Goal: Check status: Check status

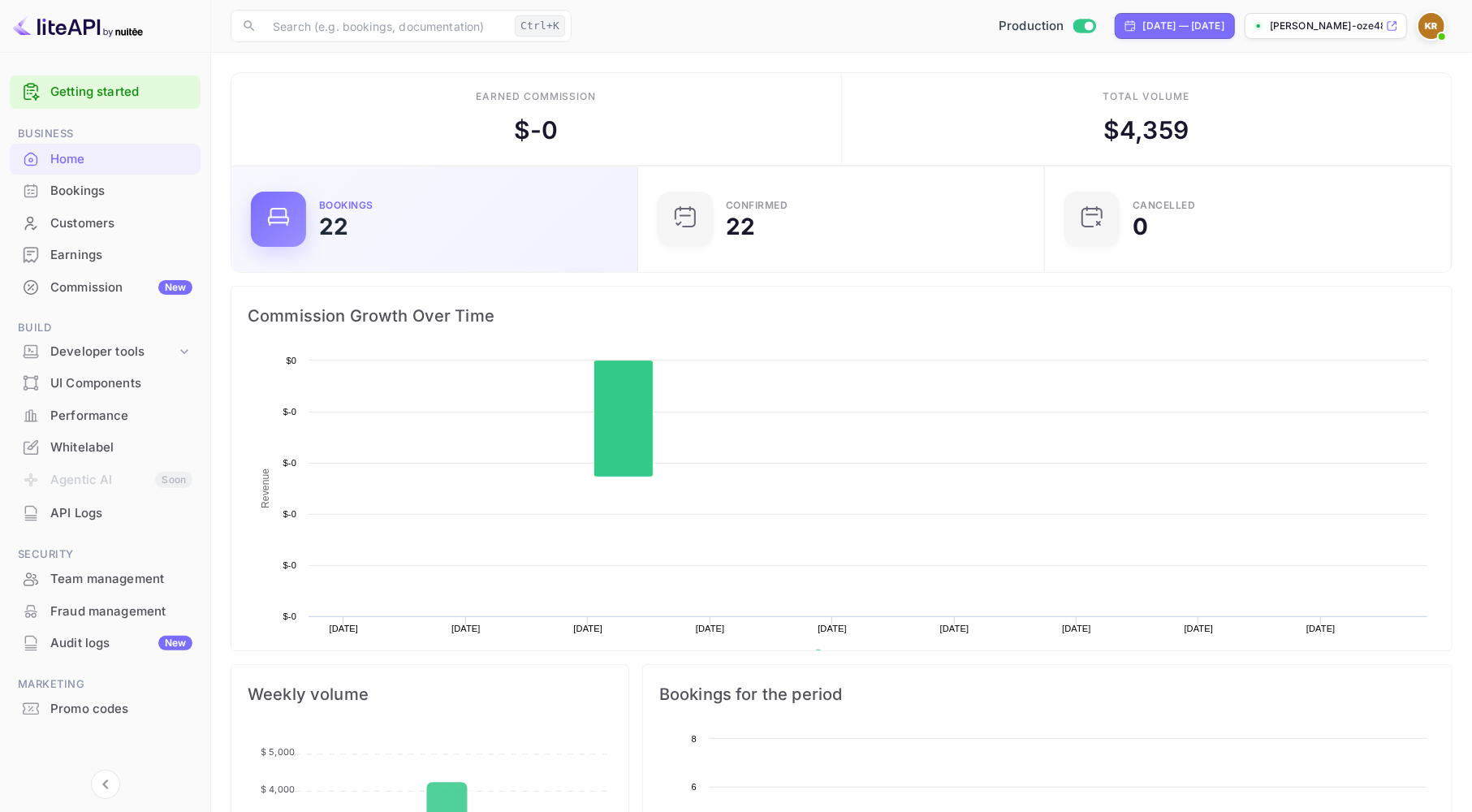
scroll to position [250, 383]
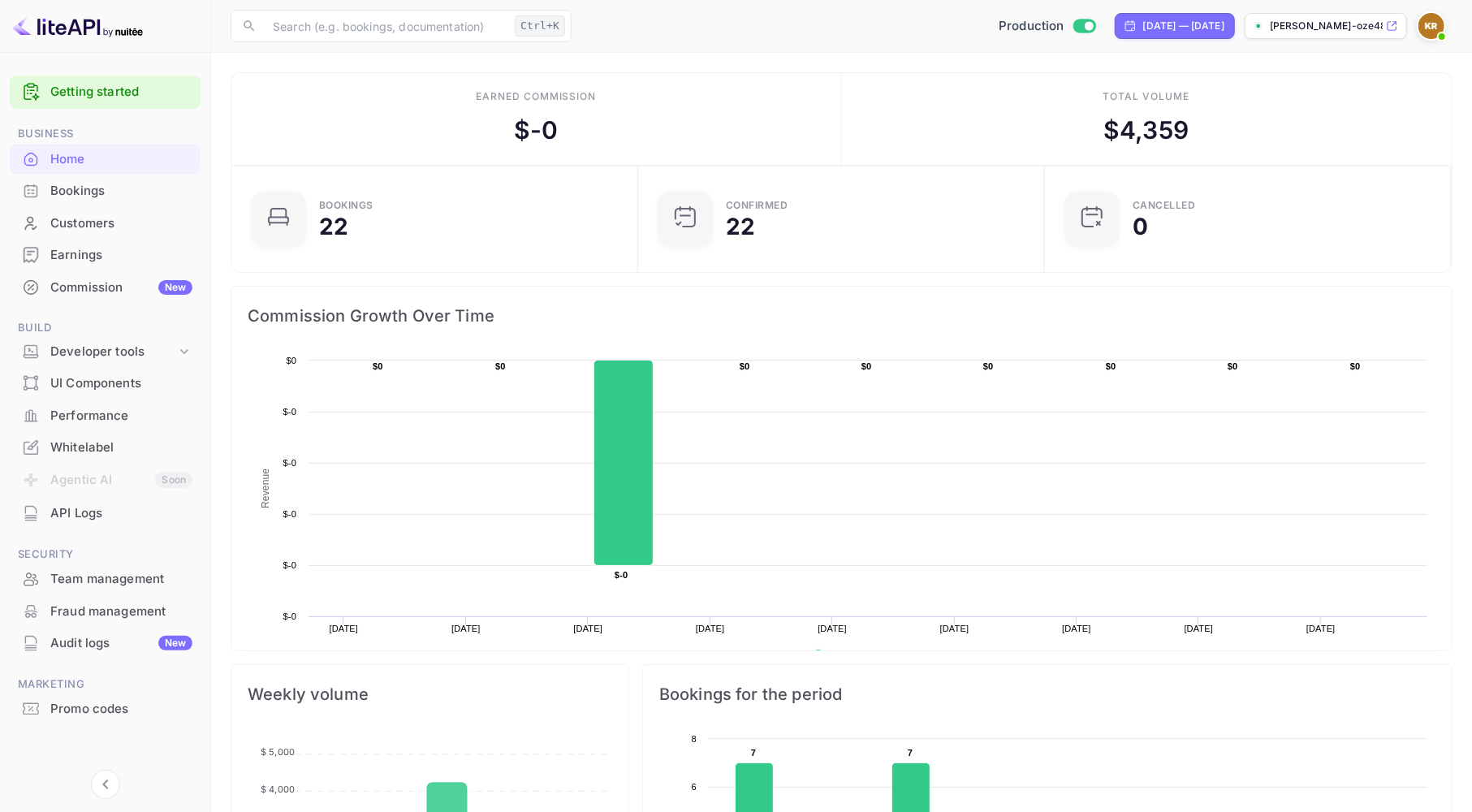
click at [85, 191] on div "Bookings" at bounding box center [121, 191] width 142 height 19
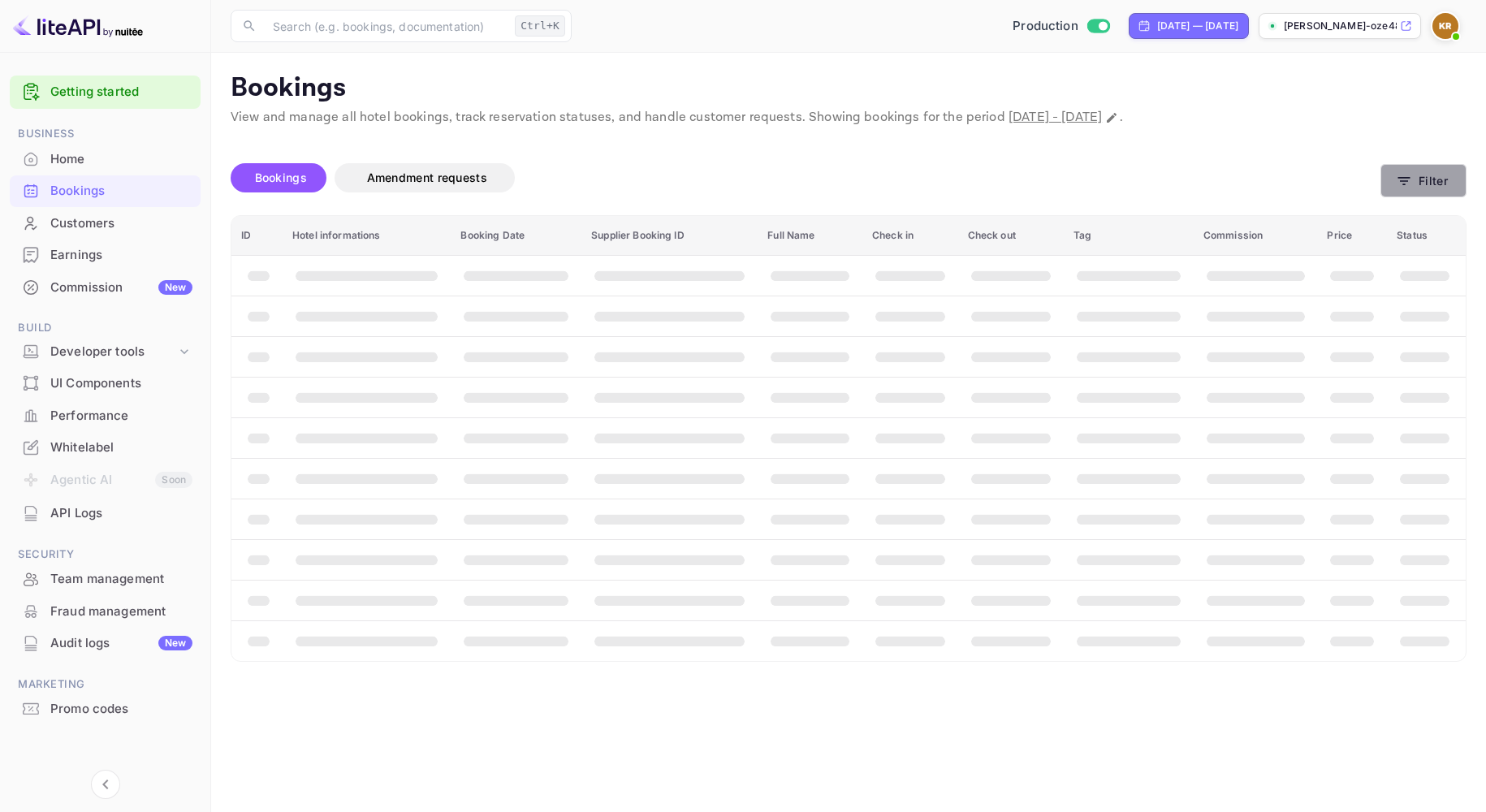
click at [1415, 190] on button "Filter" at bounding box center [1423, 181] width 86 height 33
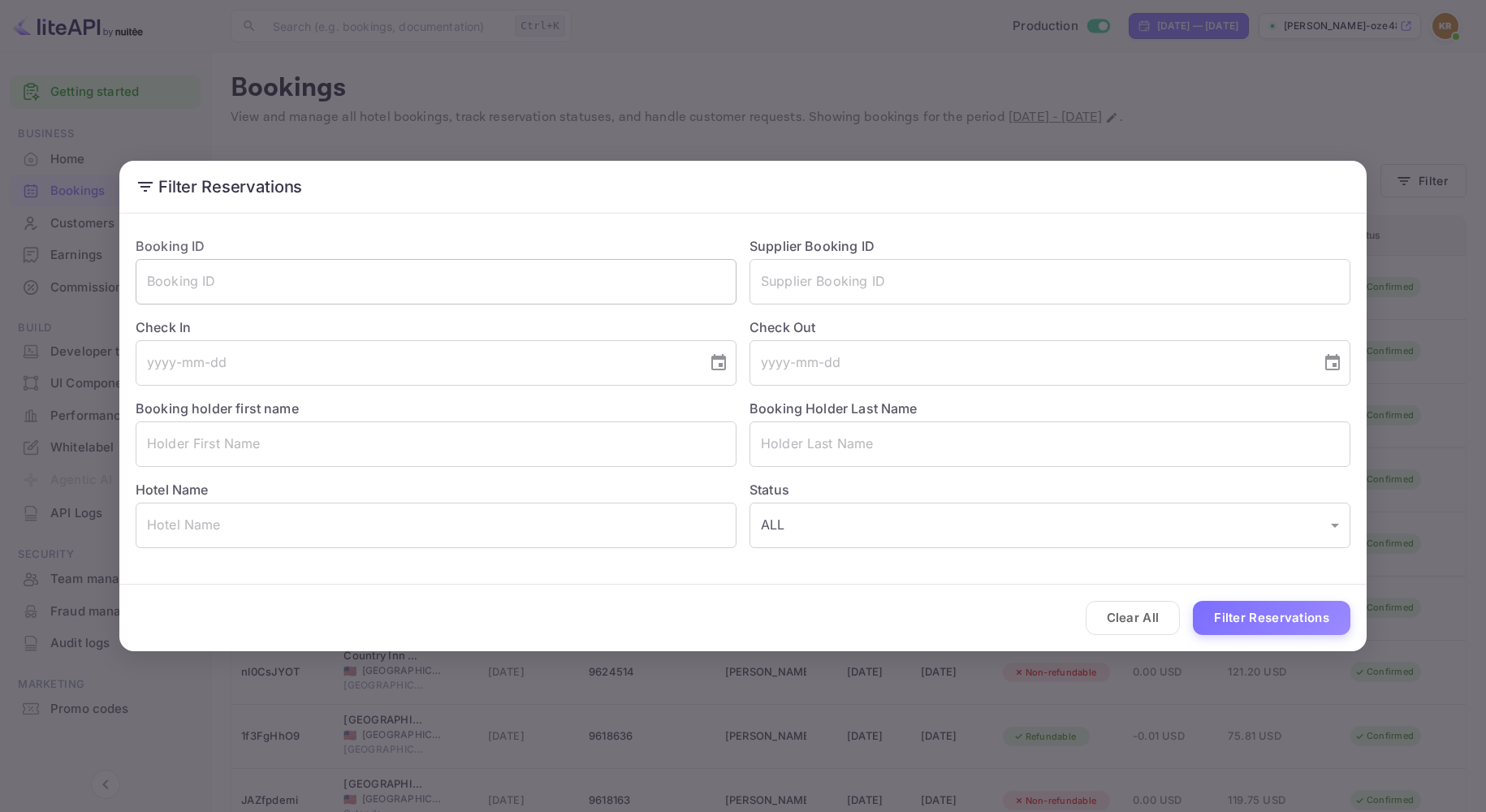
click at [252, 293] on input "text" at bounding box center [435, 281] width 601 height 45
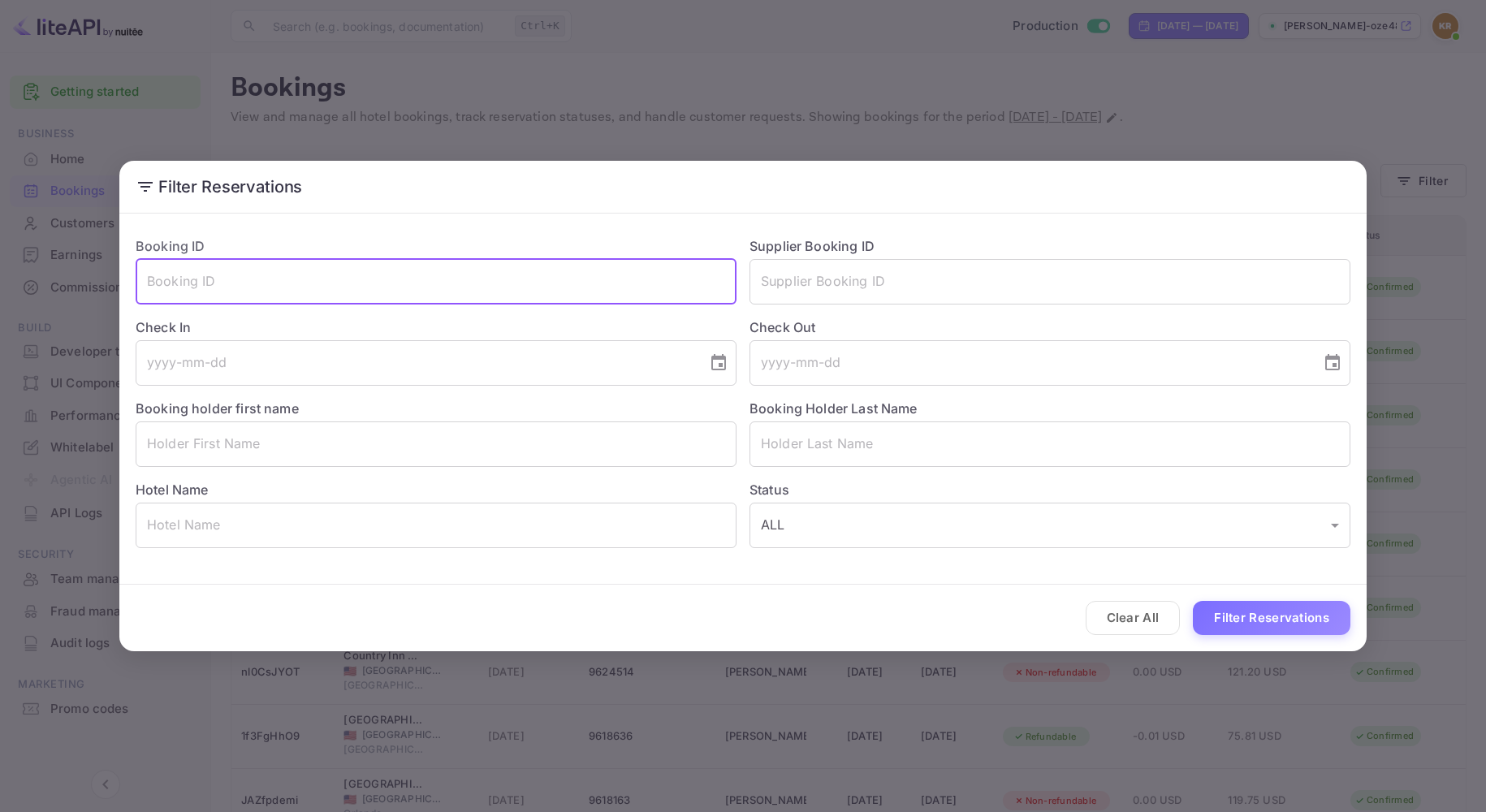
paste input "WkDE2GSDO"
type input "WkDE2GSDO"
click at [1193, 600] on button "Filter Reservations" at bounding box center [1272, 618] width 158 height 35
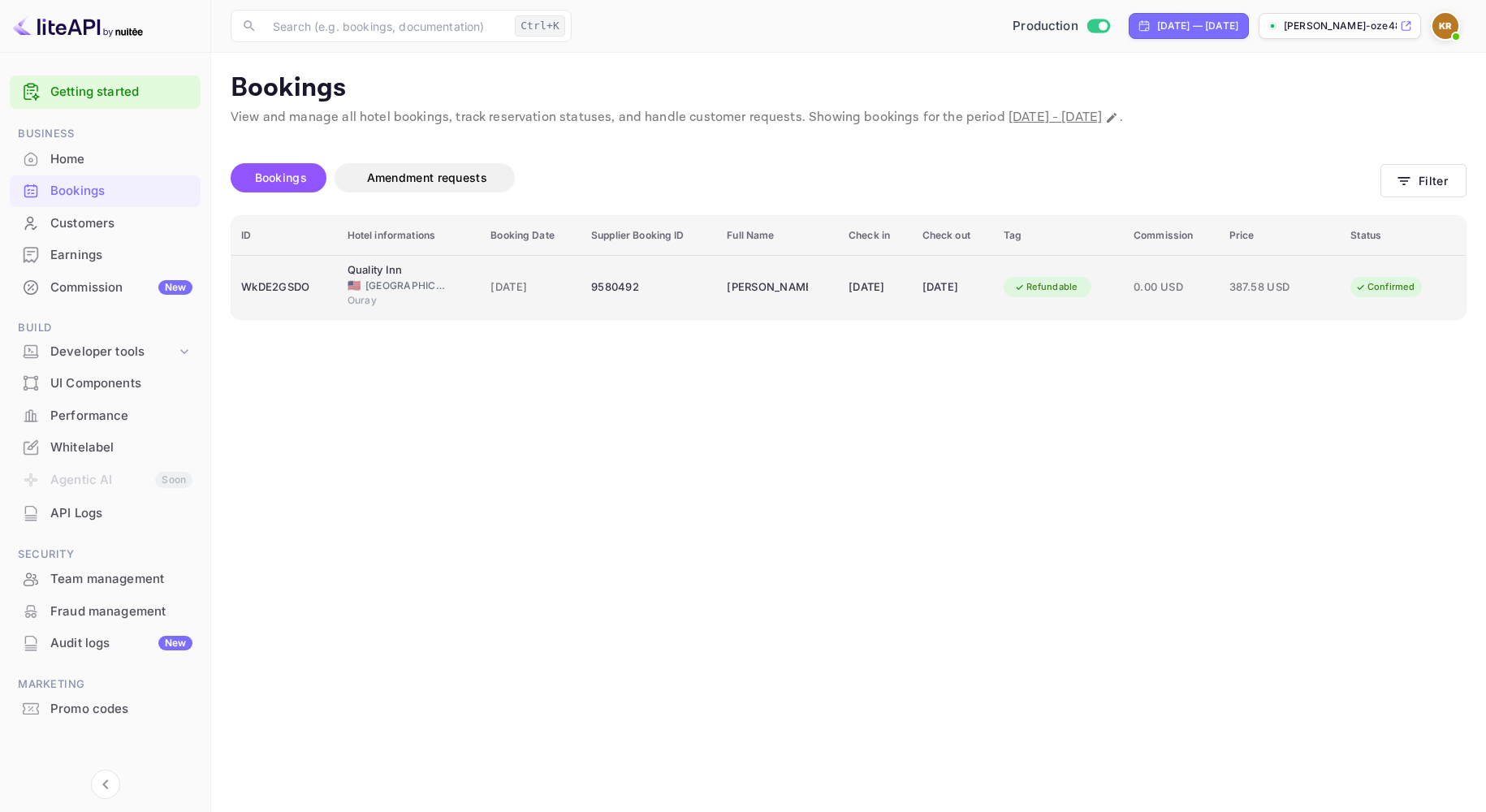
click at [591, 288] on div "9580492" at bounding box center [649, 288] width 116 height 26
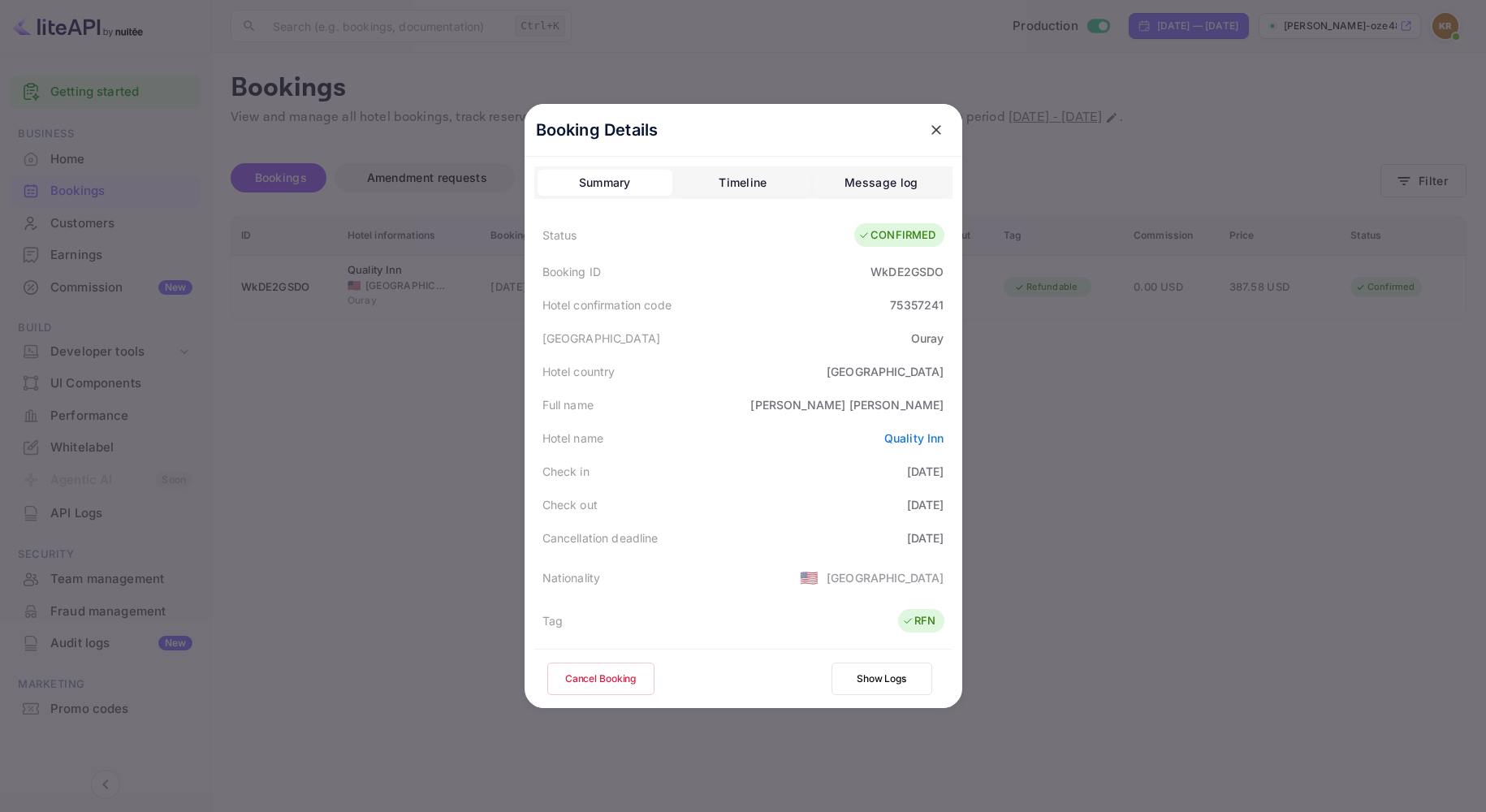
scroll to position [180, 0]
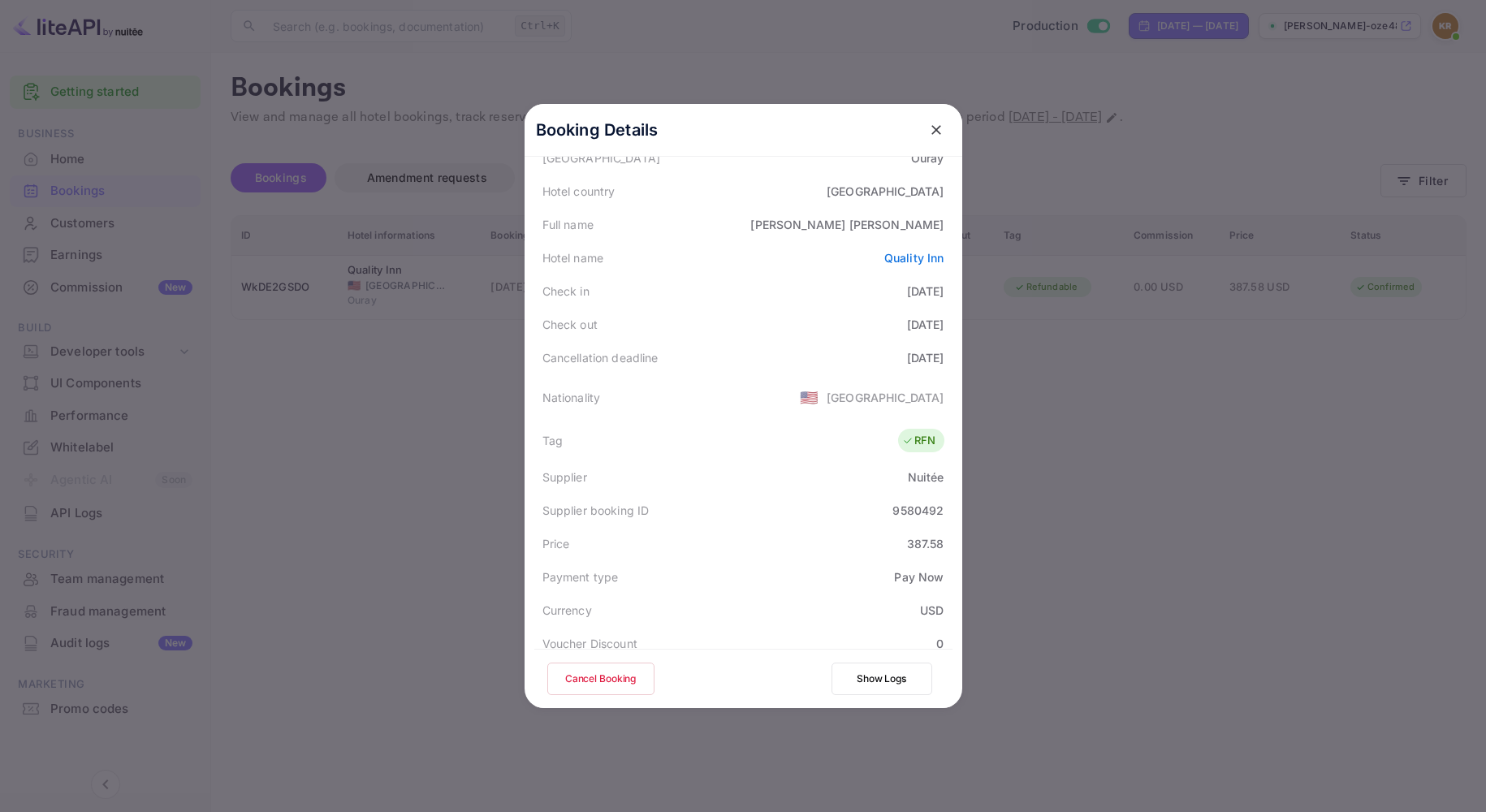
click at [896, 512] on div "9580492" at bounding box center [917, 510] width 51 height 17
copy div "9580492"
